Goal: Task Accomplishment & Management: Manage account settings

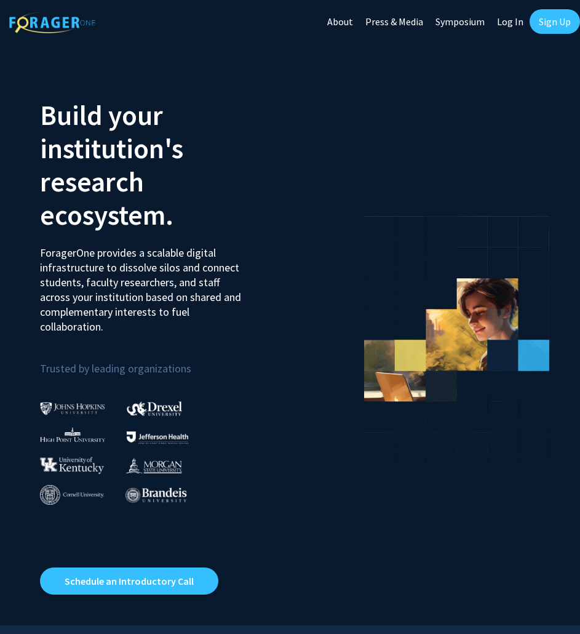
click at [503, 20] on link "Log In" at bounding box center [510, 21] width 39 height 43
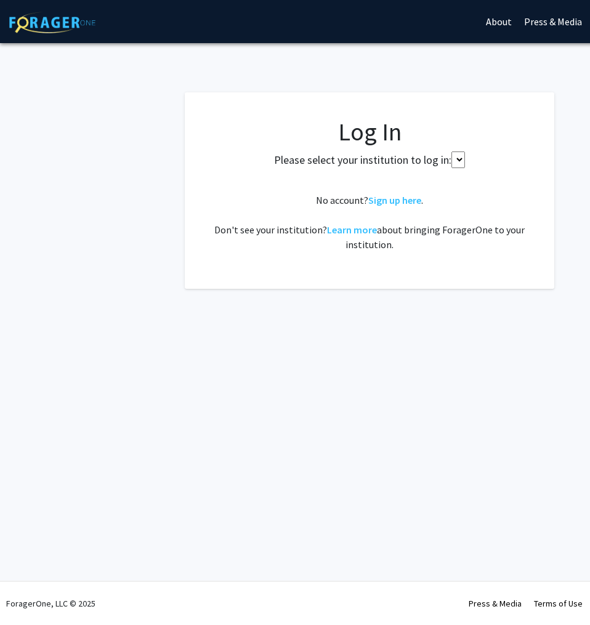
select select
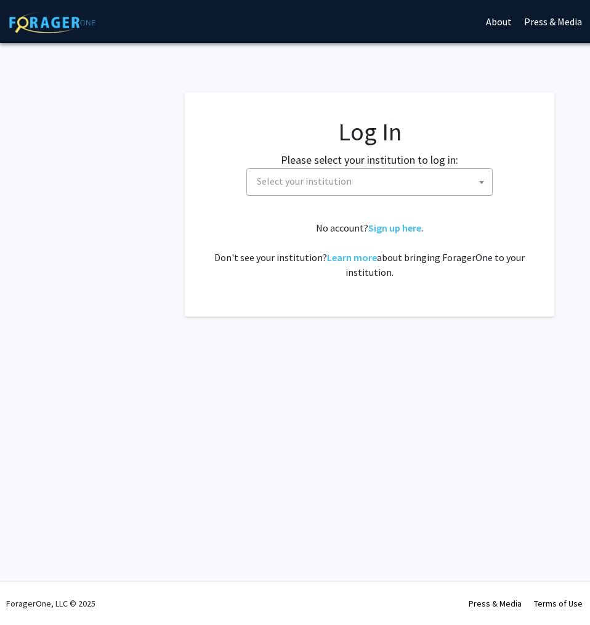
click at [311, 186] on span "Select your institution" at bounding box center [304, 181] width 95 height 12
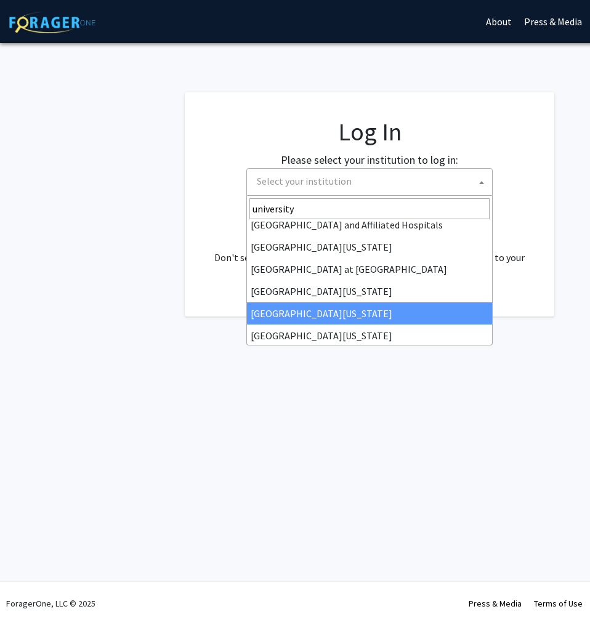
scroll to position [10, 0]
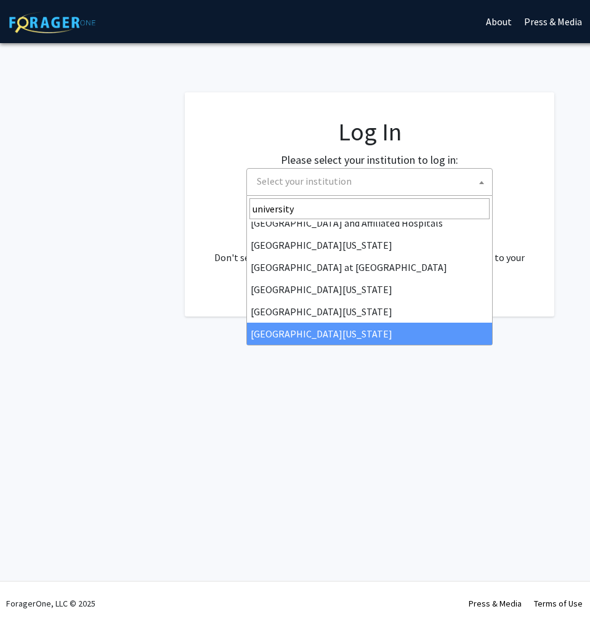
type input "university"
select select "33"
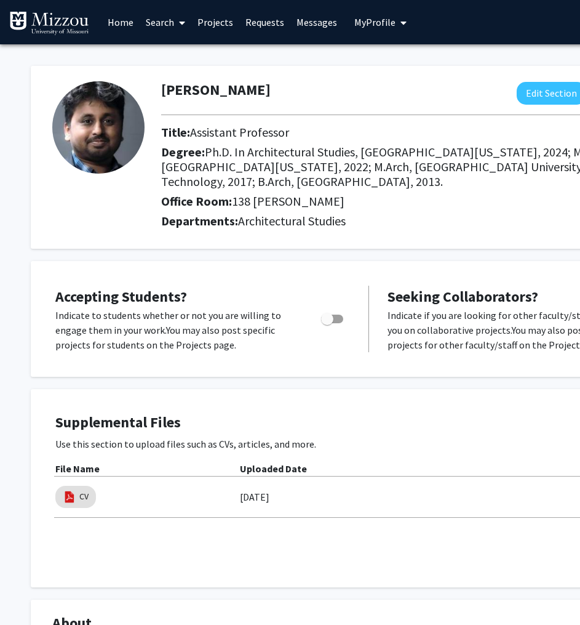
click at [321, 309] on div "Toggle" at bounding box center [333, 317] width 34 height 18
click at [332, 323] on span "Toggle" at bounding box center [327, 319] width 12 height 12
click at [327, 323] on input "Would you like to permit student requests?" at bounding box center [327, 323] width 1 height 1
checkbox input "true"
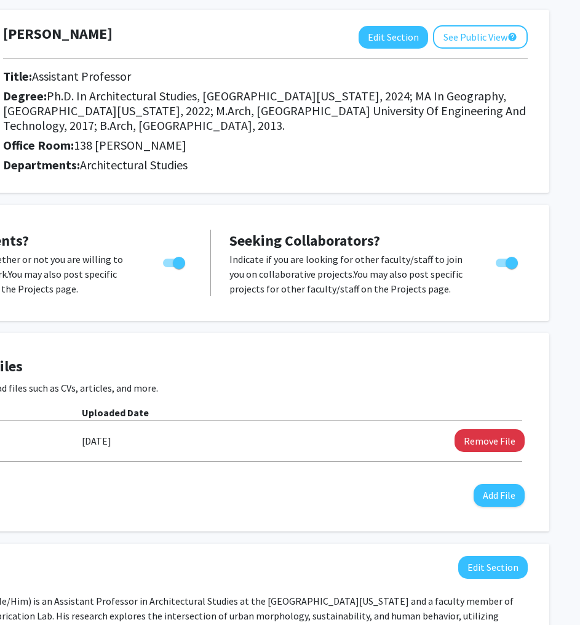
scroll to position [0, 158]
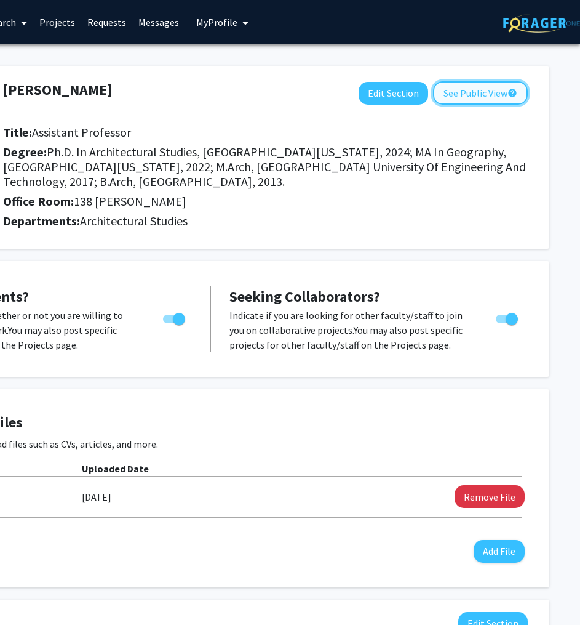
click at [479, 99] on button "See Public View help" at bounding box center [480, 92] width 95 height 23
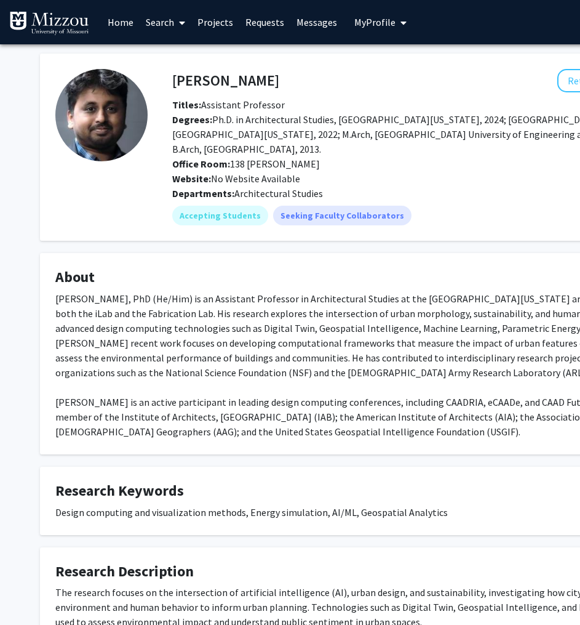
click at [49, 30] on img at bounding box center [49, 23] width 80 height 25
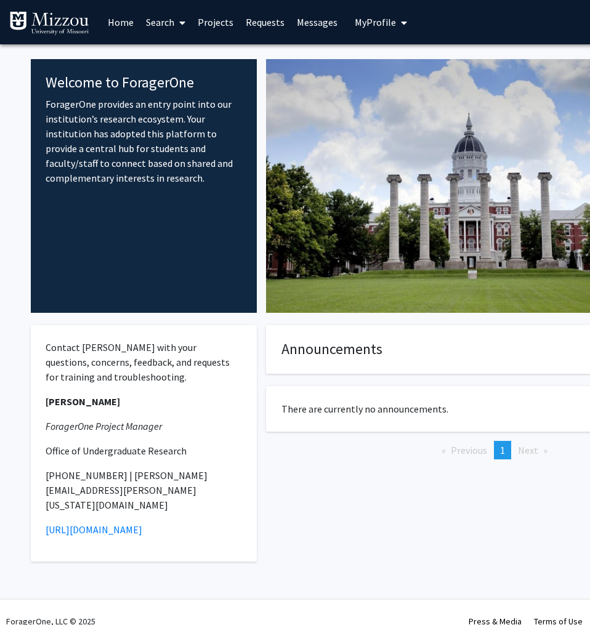
click at [214, 14] on link "Projects" at bounding box center [215, 22] width 48 height 43
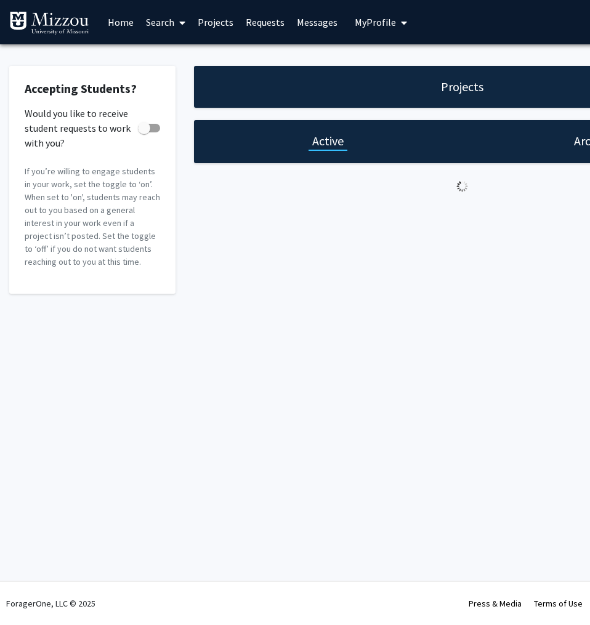
checkbox input "true"
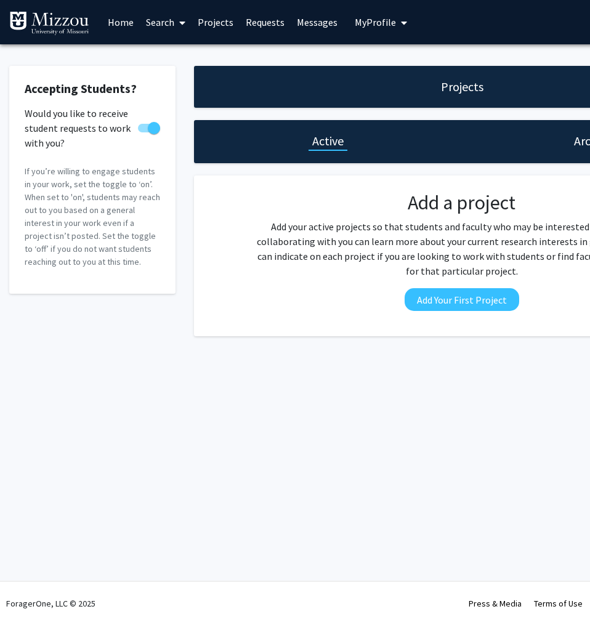
click at [217, 25] on link "Projects" at bounding box center [215, 22] width 48 height 43
click at [474, 298] on button "Add Your First Project" at bounding box center [461, 299] width 114 height 23
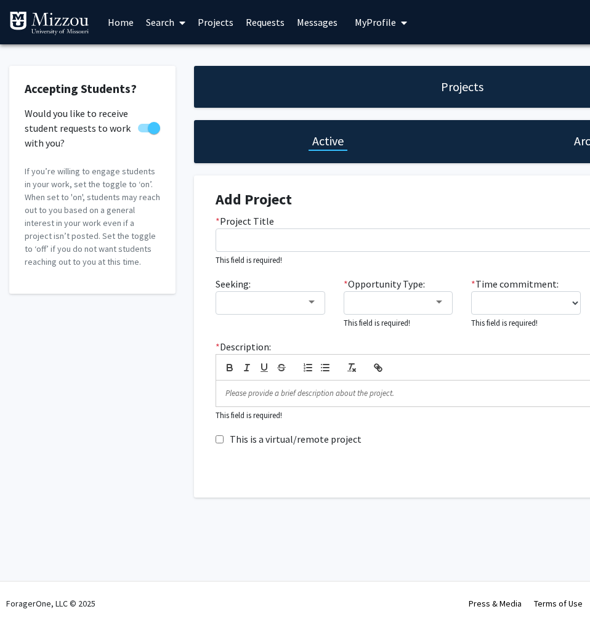
click at [64, 21] on img at bounding box center [49, 23] width 80 height 25
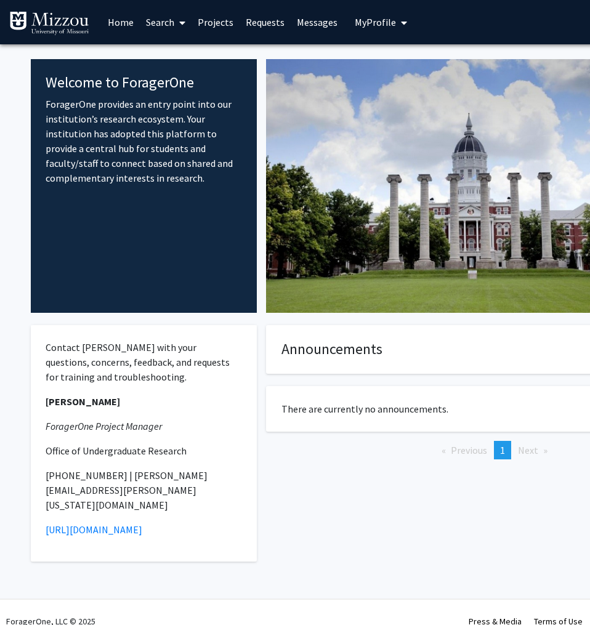
click at [120, 20] on link "Home" at bounding box center [121, 22] width 38 height 43
click at [166, 19] on link "Search" at bounding box center [166, 22] width 52 height 43
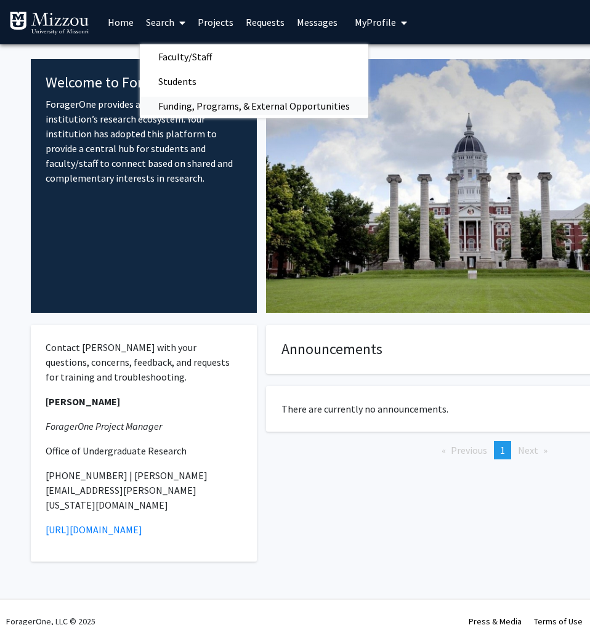
click at [174, 106] on span "Funding, Programs, & External Opportunities" at bounding box center [254, 106] width 228 height 25
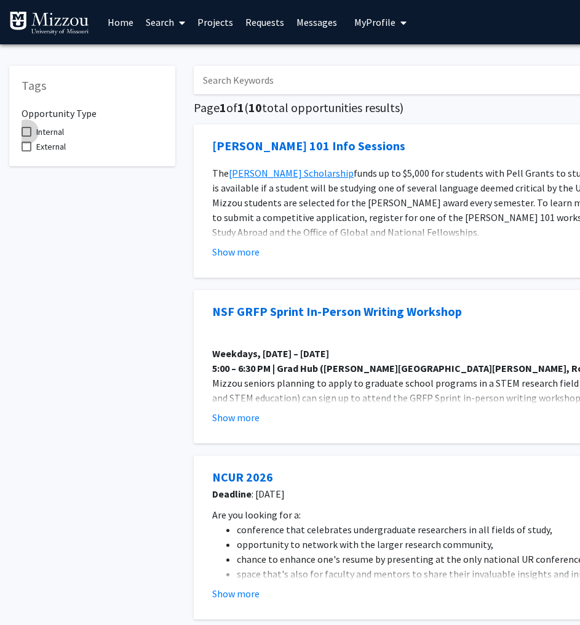
click at [47, 130] on span "Internal" at bounding box center [50, 131] width 28 height 15
click at [26, 137] on input "Internal" at bounding box center [26, 137] width 1 height 1
checkbox input "true"
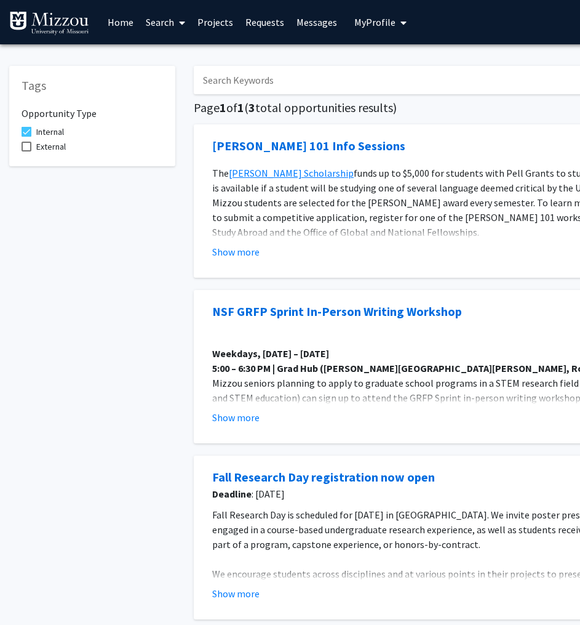
click at [52, 148] on span "External" at bounding box center [51, 146] width 30 height 15
click at [26, 151] on input "External" at bounding box center [26, 151] width 1 height 1
checkbox input "true"
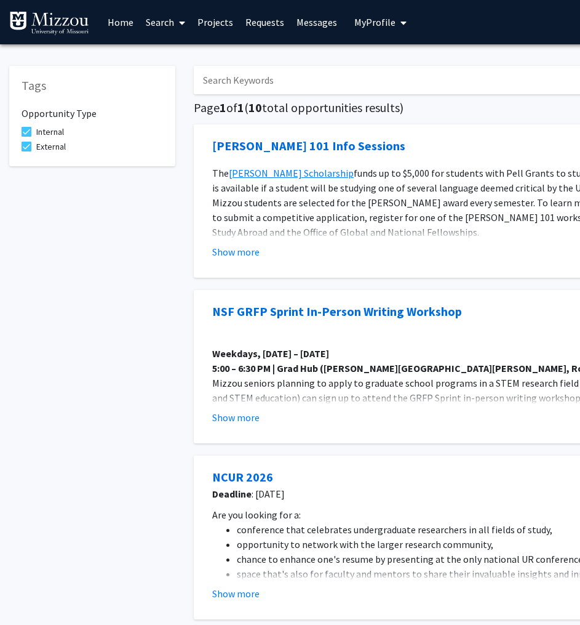
click at [41, 137] on span "Internal" at bounding box center [50, 131] width 28 height 15
click at [26, 137] on input "Internal" at bounding box center [26, 137] width 1 height 1
checkbox input "false"
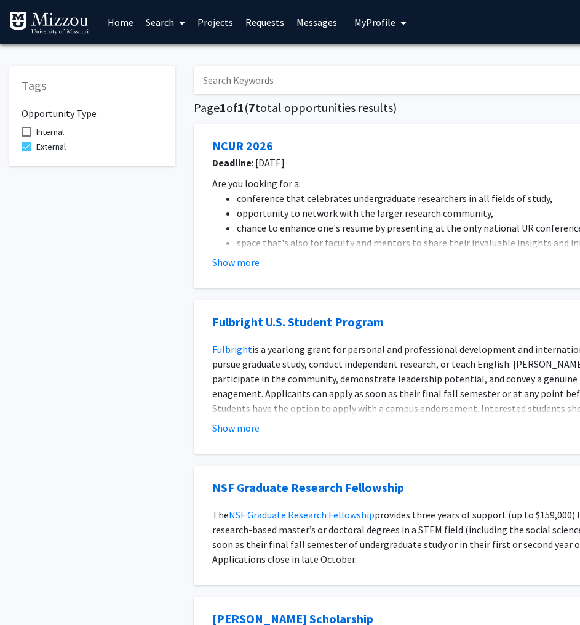
click at [324, 17] on link "Messages" at bounding box center [316, 22] width 53 height 43
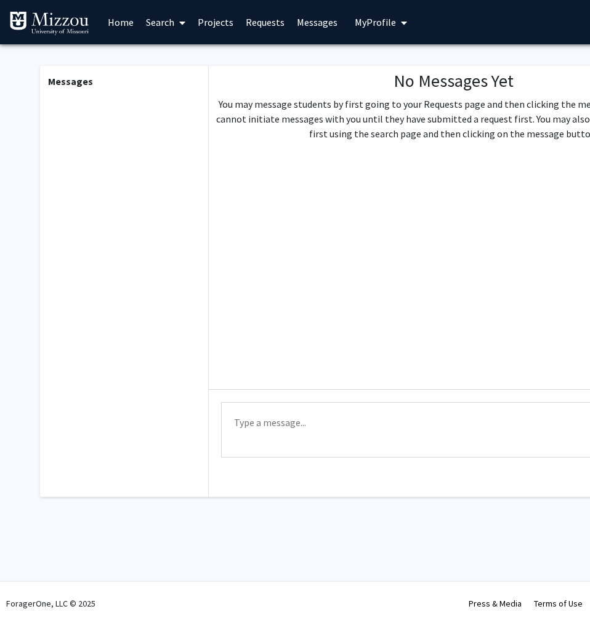
click at [382, 35] on button "My Profile" at bounding box center [381, 22] width 60 height 44
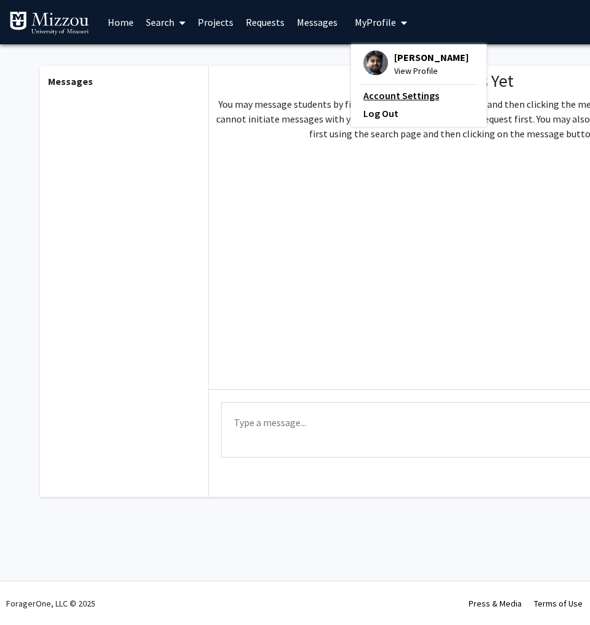
click at [385, 92] on link "Account Settings" at bounding box center [418, 95] width 111 height 15
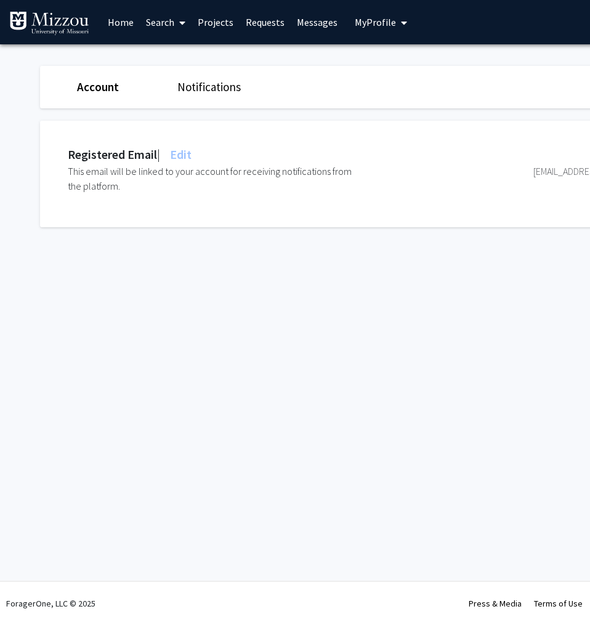
click at [313, 310] on div "Skip navigation Home Search Projects Requests Messages My Profile Jayedi Aman V…" at bounding box center [369, 312] width 738 height 625
